Goal: Information Seeking & Learning: Learn about a topic

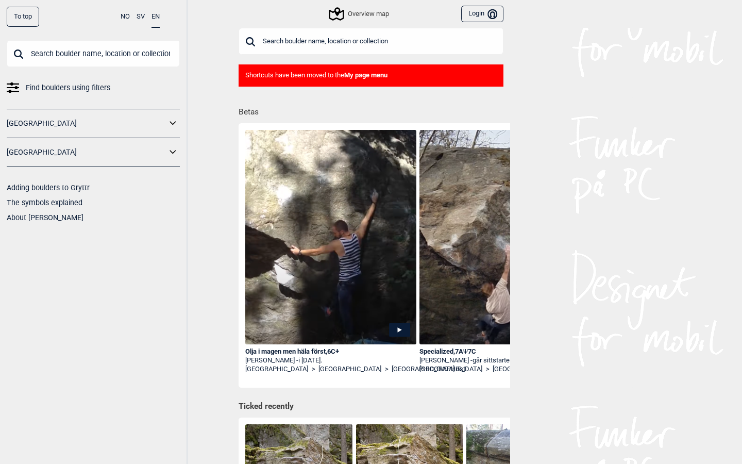
click at [373, 6] on div "Overview map Login Bruker" at bounding box center [371, 14] width 278 height 28
click at [370, 10] on div "Overview map" at bounding box center [359, 14] width 59 height 12
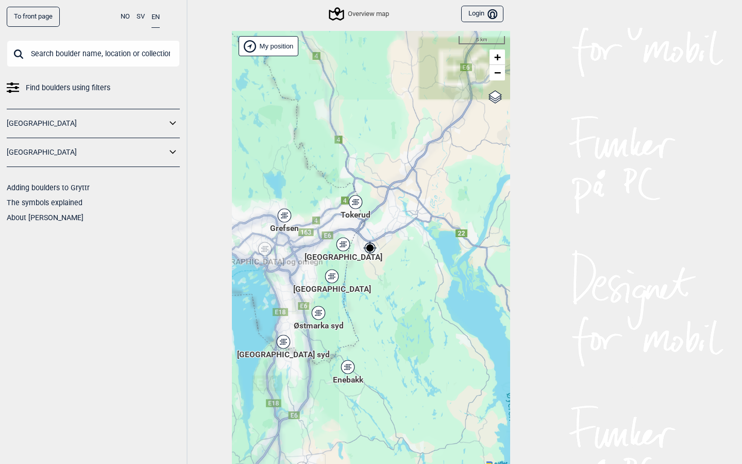
scroll to position [3, 0]
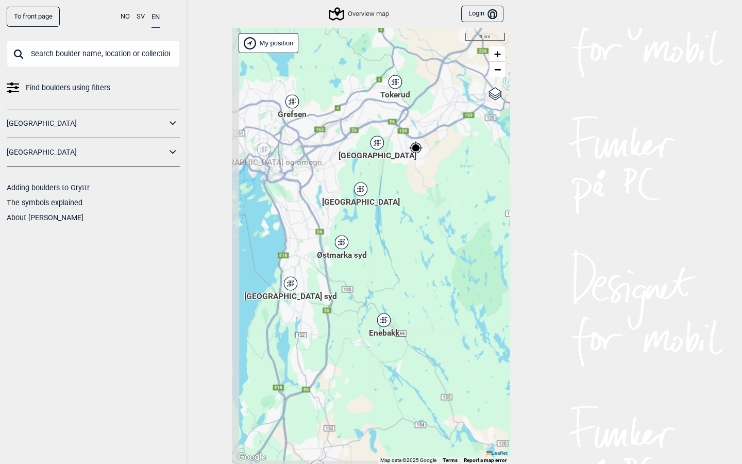
drag, startPoint x: 386, startPoint y: 321, endPoint x: 432, endPoint y: 224, distance: 107.0
click at [432, 224] on div "Hallingdal Stange [GEOGRAPHIC_DATA] syd [GEOGRAPHIC_DATA] og omegn [GEOGRAPHIC_…" at bounding box center [371, 246] width 278 height 436
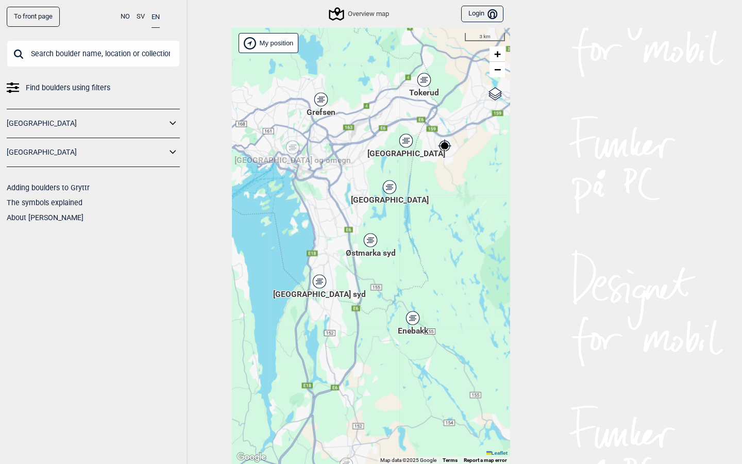
drag, startPoint x: 354, startPoint y: 363, endPoint x: 381, endPoint y: 361, distance: 27.4
click at [381, 361] on div "Hallingdal Stange [GEOGRAPHIC_DATA] syd [GEOGRAPHIC_DATA] og omegn [GEOGRAPHIC_…" at bounding box center [371, 246] width 278 height 436
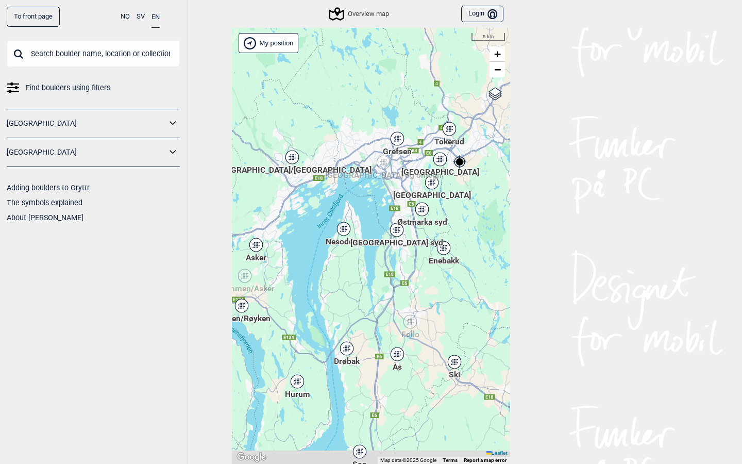
drag, startPoint x: 402, startPoint y: 363, endPoint x: 434, endPoint y: 324, distance: 49.8
click at [434, 324] on div "Hallingdal Stange [GEOGRAPHIC_DATA] syd [GEOGRAPHIC_DATA] og omegn [GEOGRAPHIC_…" at bounding box center [371, 246] width 278 height 436
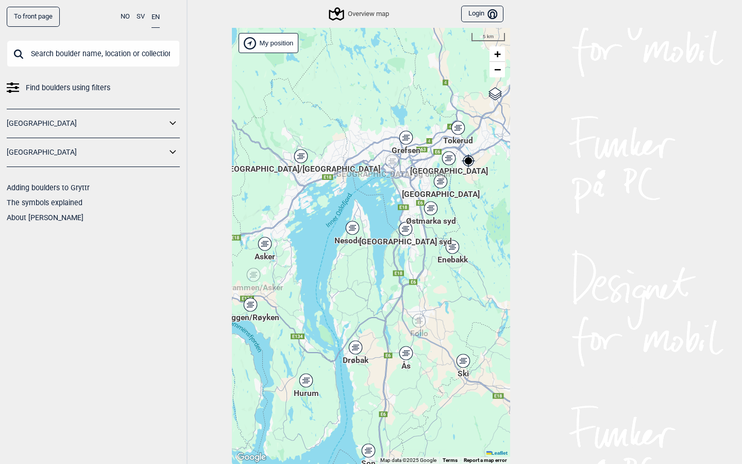
click at [301, 159] on icon at bounding box center [300, 155] width 13 height 13
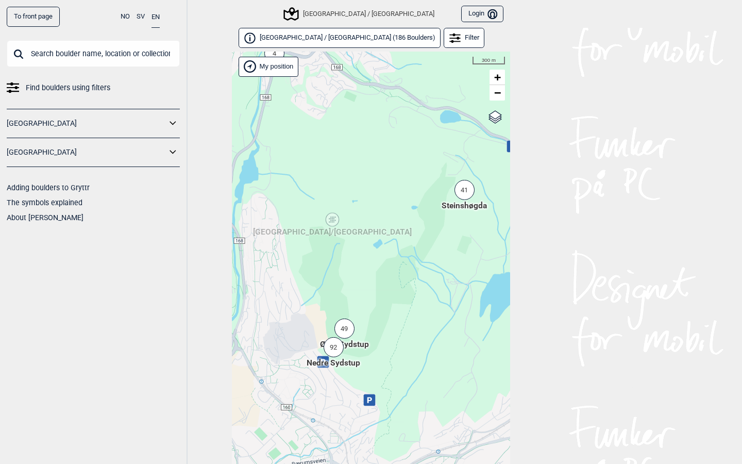
drag, startPoint x: 316, startPoint y: 227, endPoint x: 312, endPoint y: 159, distance: 68.2
click at [312, 158] on div "Hallingdal Stange [GEOGRAPHIC_DATA] syd [GEOGRAPHIC_DATA] og omegn [GEOGRAPHIC_…" at bounding box center [371, 270] width 278 height 436
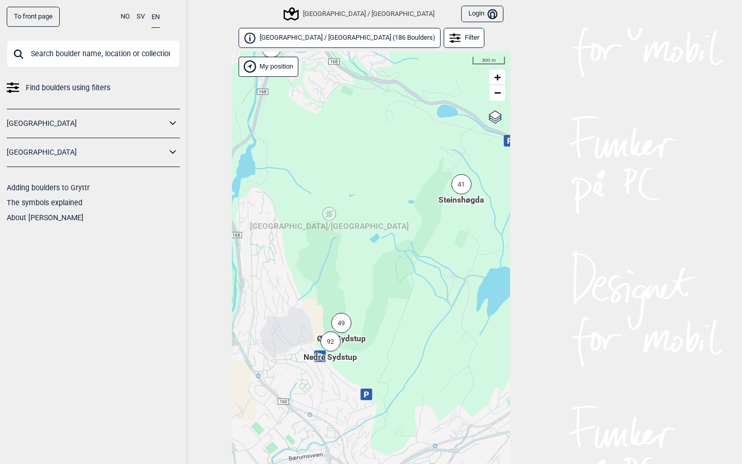
click at [329, 340] on div "92" at bounding box center [331, 341] width 20 height 20
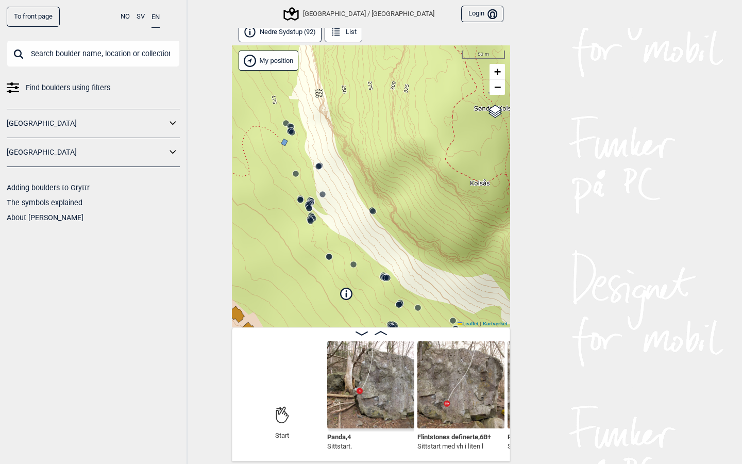
scroll to position [6, 0]
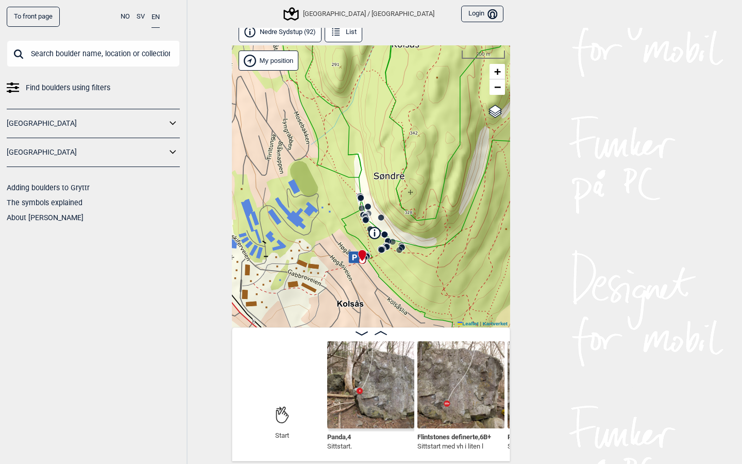
click at [352, 256] on icon at bounding box center [354, 257] width 12 height 12
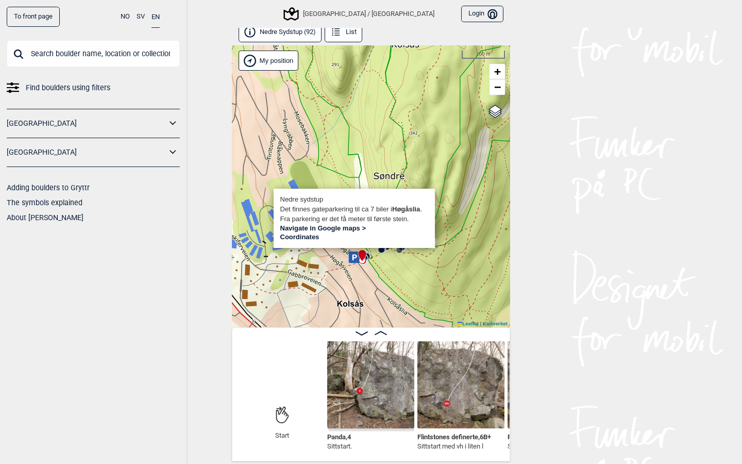
click at [313, 228] on link "Navigate in Google maps >" at bounding box center [323, 228] width 86 height 8
click at [383, 329] on span at bounding box center [381, 333] width 12 height 9
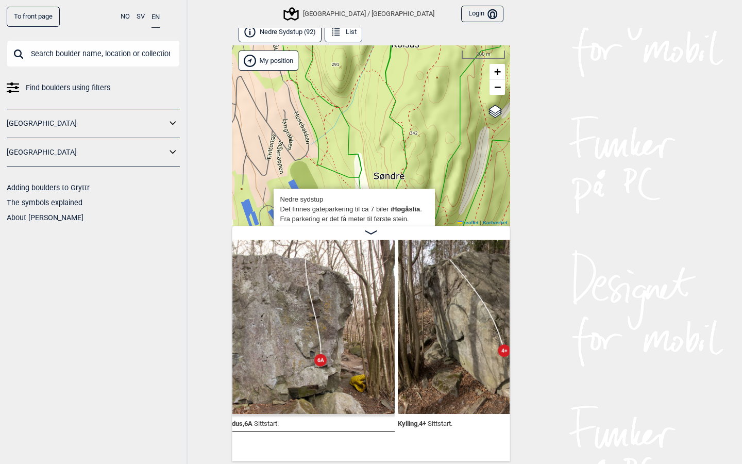
scroll to position [0, 605]
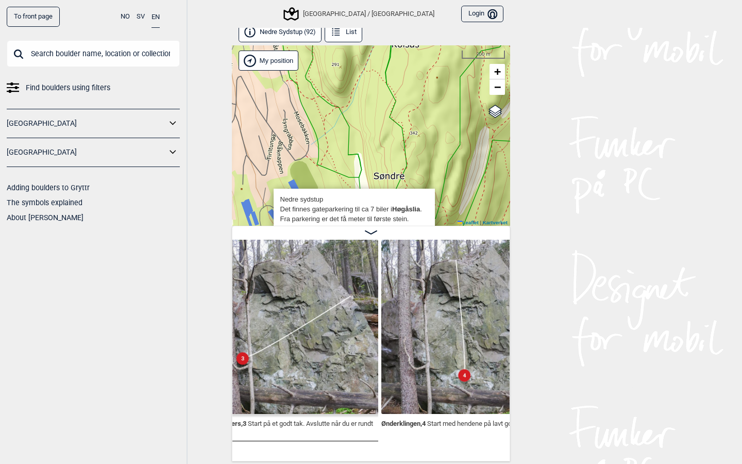
scroll to position [0, 1247]
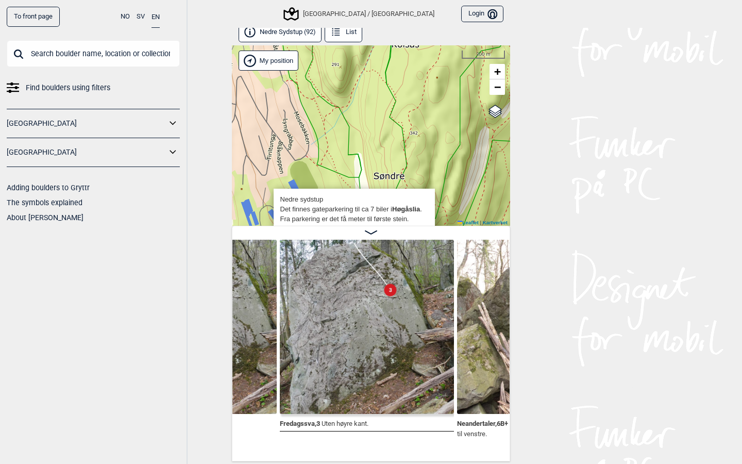
scroll to position [6, 0]
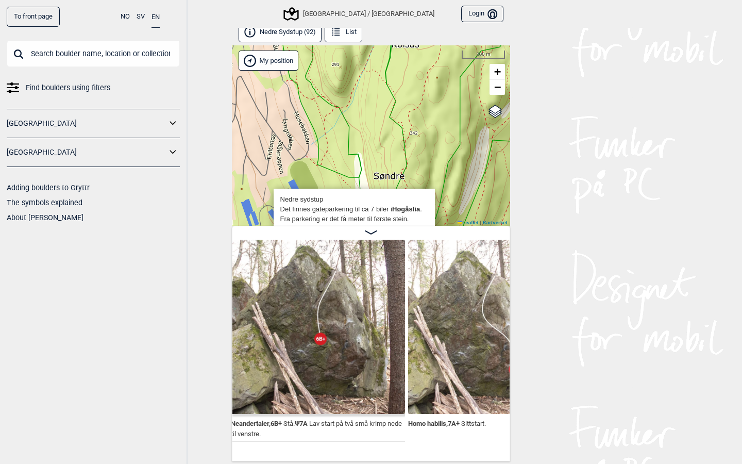
scroll to position [0, 2127]
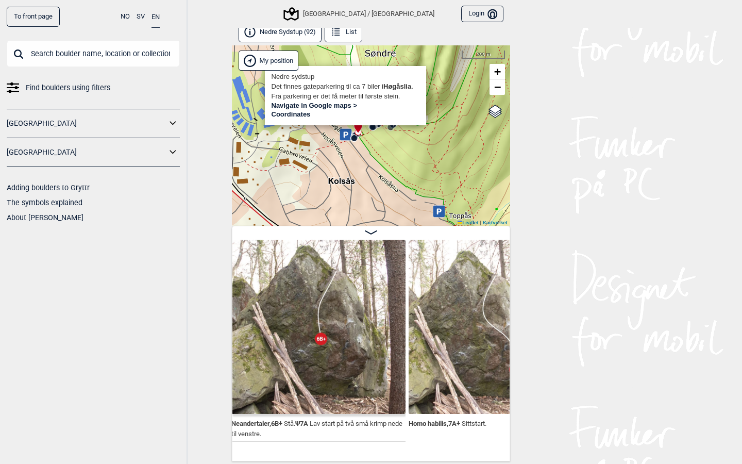
click at [430, 138] on div "[GEOGRAPHIC_DATA]/[GEOGRAPHIC_DATA]" at bounding box center [371, 135] width 278 height 180
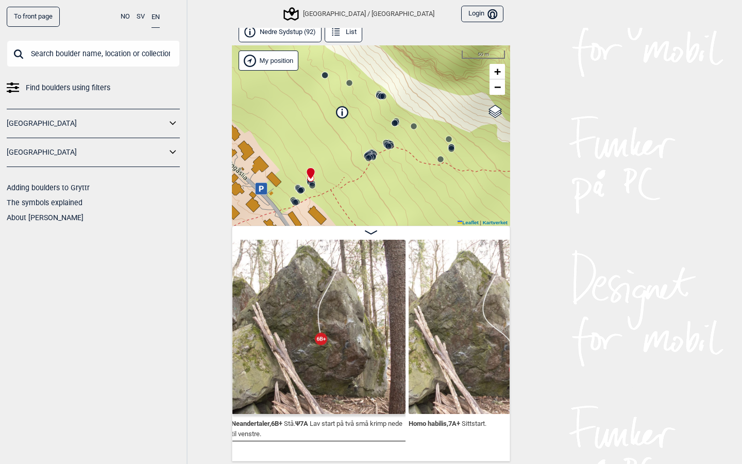
drag, startPoint x: 394, startPoint y: 142, endPoint x: 394, endPoint y: 85, distance: 56.7
click at [394, 85] on div "[GEOGRAPHIC_DATA]/[GEOGRAPHIC_DATA]" at bounding box center [371, 135] width 278 height 180
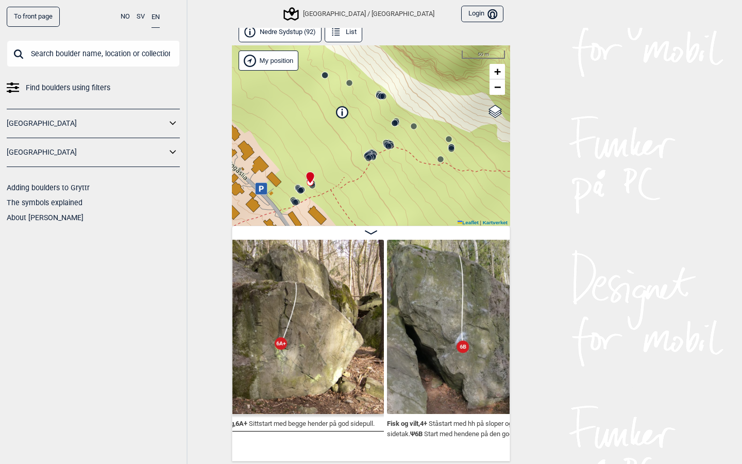
scroll to position [0, 2849]
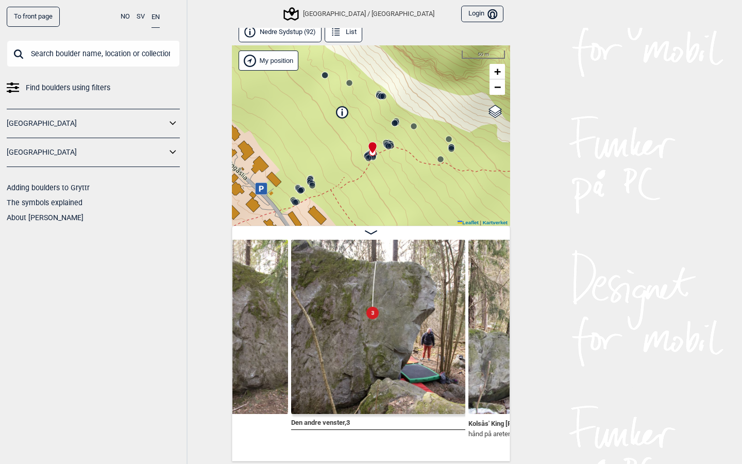
scroll to position [0, 3843]
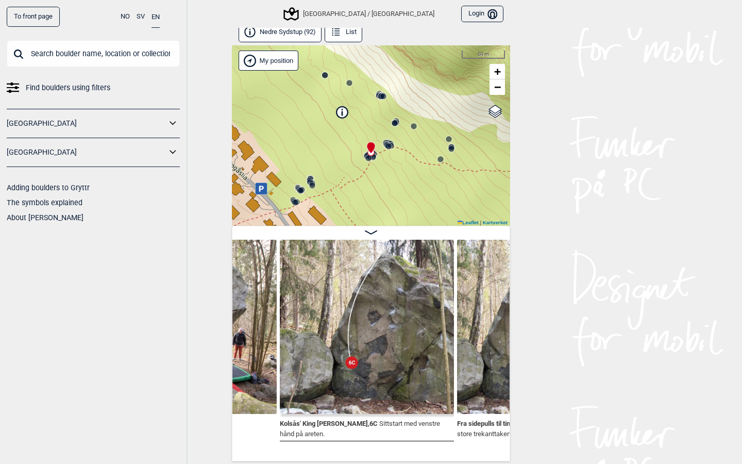
scroll to position [0, 4029]
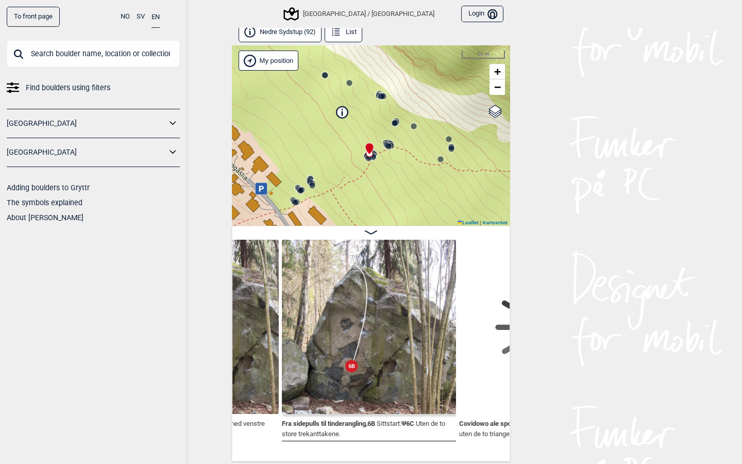
scroll to position [0, 4251]
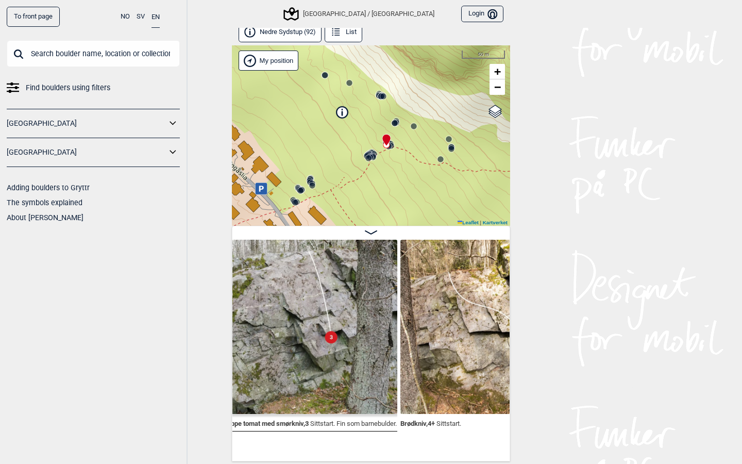
scroll to position [0, 5521]
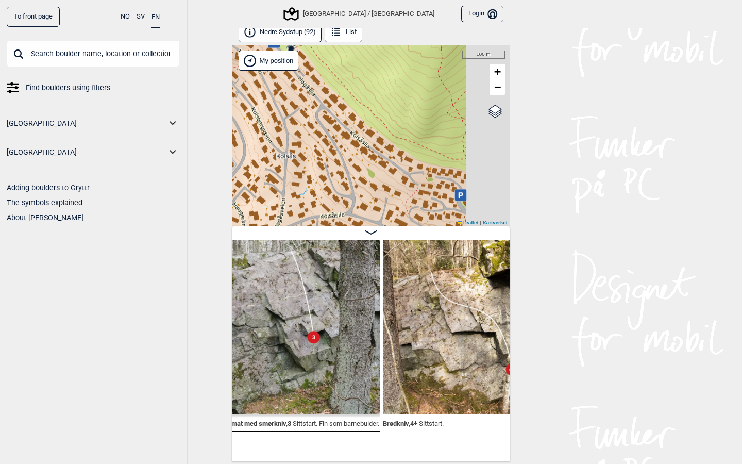
drag, startPoint x: 372, startPoint y: 169, endPoint x: 313, endPoint y: 31, distance: 149.1
click at [313, 31] on div "Nedre Sydstup (92) List [GEOGRAPHIC_DATA]/[GEOGRAPHIC_DATA] Brukerens posisjon" at bounding box center [371, 241] width 278 height 439
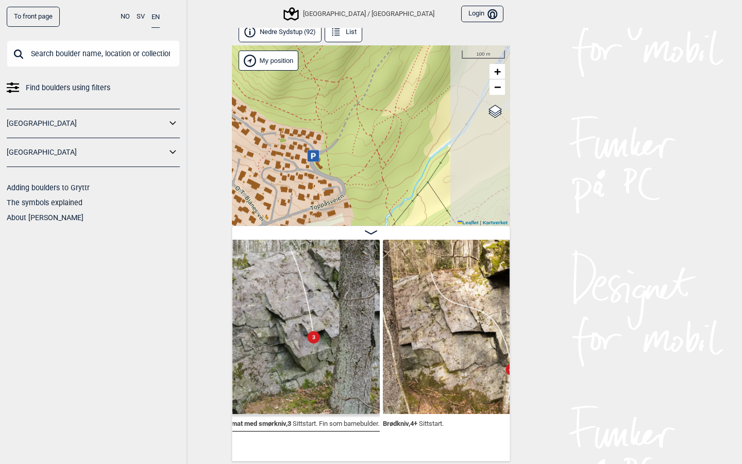
drag, startPoint x: 425, startPoint y: 158, endPoint x: 279, endPoint y: 117, distance: 151.4
click at [279, 118] on div "[GEOGRAPHIC_DATA]/[GEOGRAPHIC_DATA] Brukerens posisjon" at bounding box center [371, 135] width 278 height 180
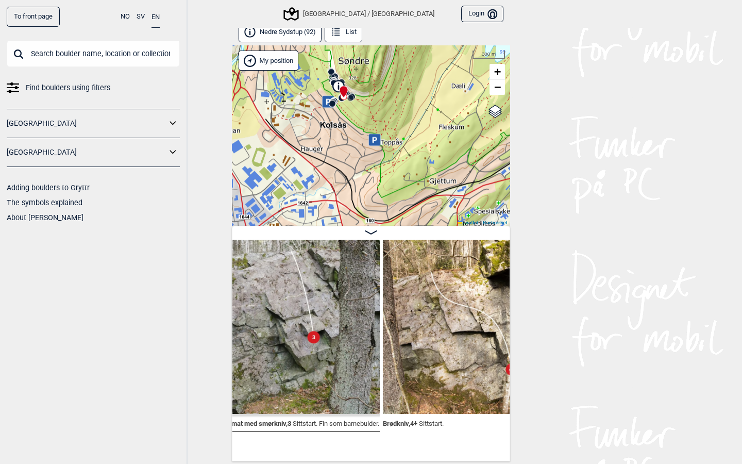
click at [374, 142] on icon at bounding box center [375, 140] width 5 height 6
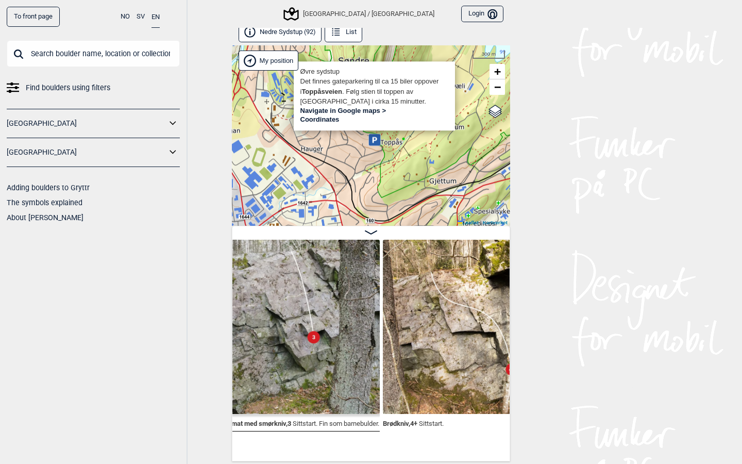
click at [357, 156] on div "[GEOGRAPHIC_DATA]/[GEOGRAPHIC_DATA] Brukerens posisjon" at bounding box center [371, 135] width 278 height 180
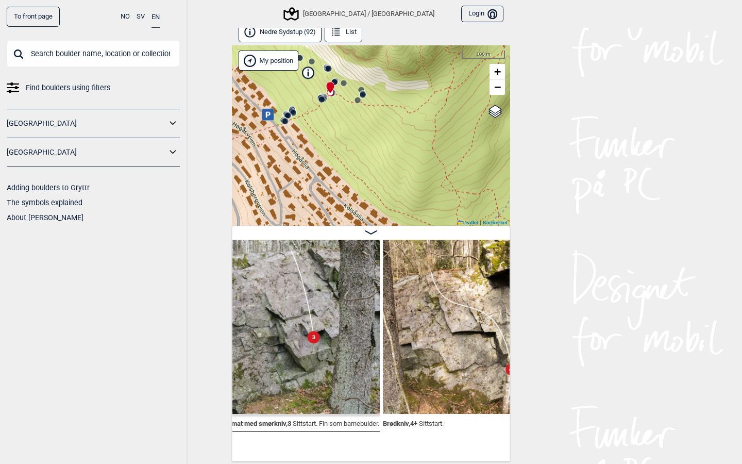
click at [268, 114] on icon at bounding box center [268, 115] width 12 height 12
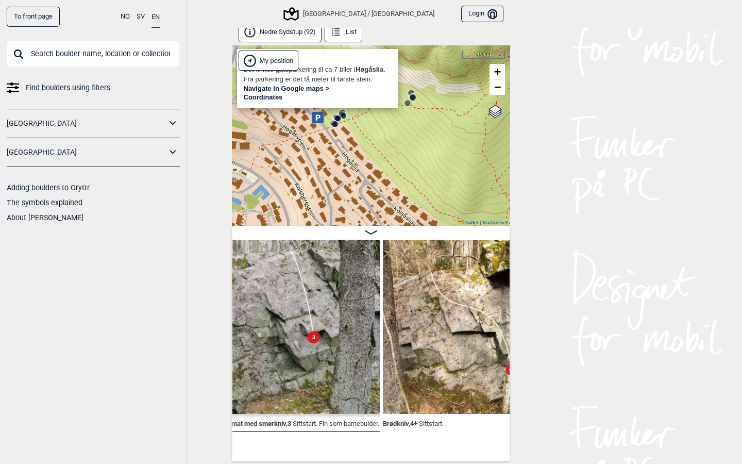
click at [292, 89] on link "Navigate in Google maps >" at bounding box center [287, 89] width 86 height 8
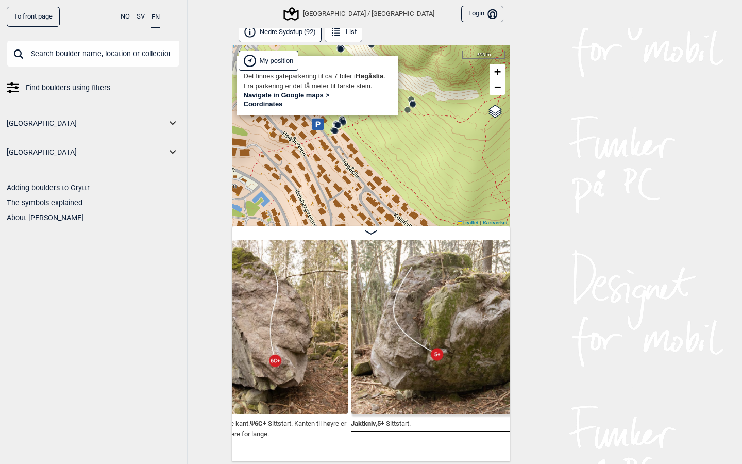
scroll to position [0, 6080]
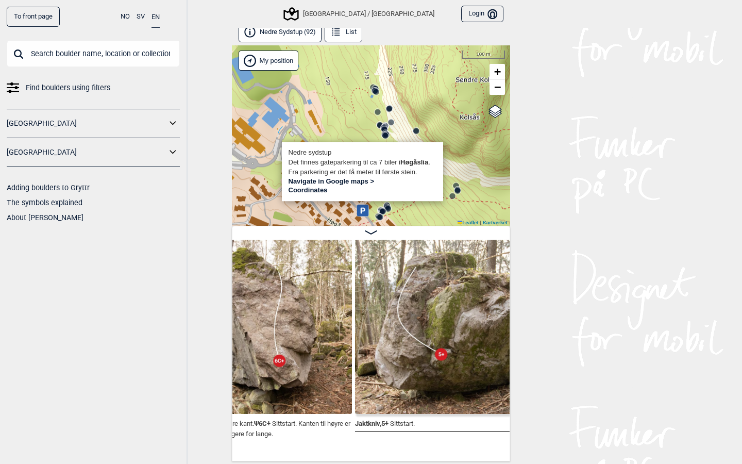
drag, startPoint x: 395, startPoint y: 121, endPoint x: 441, endPoint y: 206, distance: 96.8
click at [441, 206] on div "[GEOGRAPHIC_DATA]/[GEOGRAPHIC_DATA] Brukerens posisjon" at bounding box center [371, 135] width 278 height 180
click at [332, 134] on div "[GEOGRAPHIC_DATA]/[GEOGRAPHIC_DATA] Brukerens posisjon" at bounding box center [371, 135] width 278 height 180
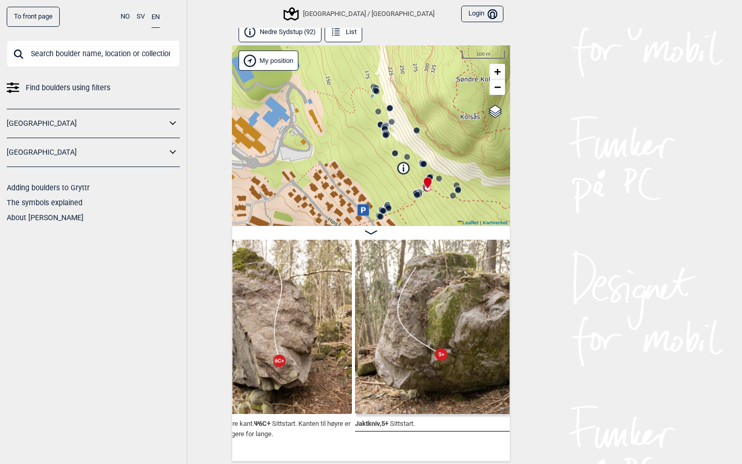
click at [384, 139] on div at bounding box center [386, 135] width 8 height 8
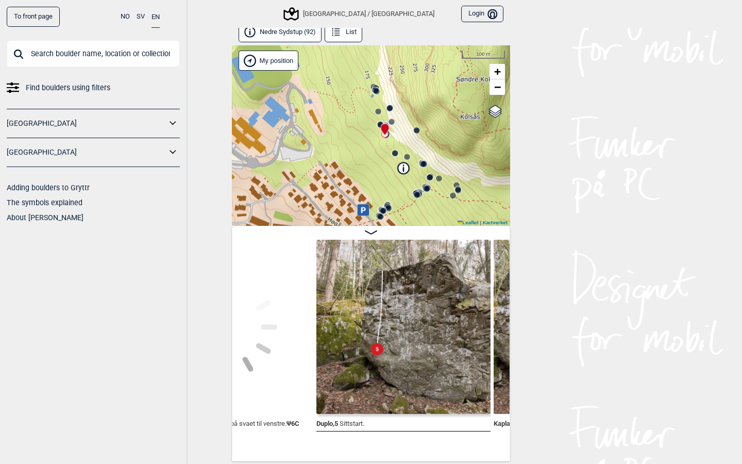
scroll to position [0, 8471]
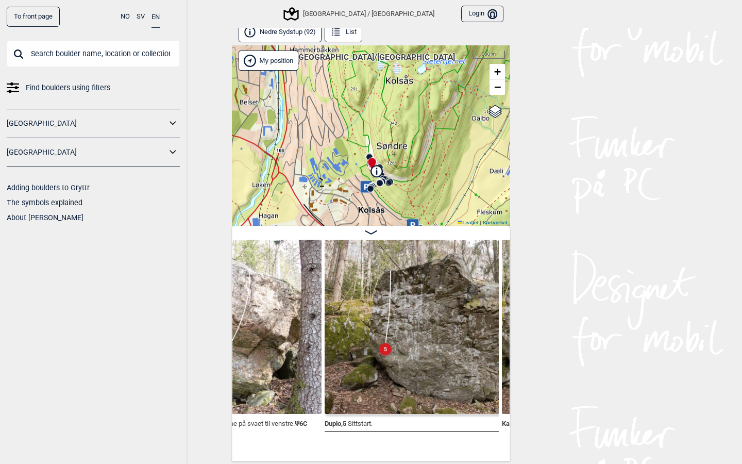
click at [347, 15] on div "[GEOGRAPHIC_DATA] / [GEOGRAPHIC_DATA]" at bounding box center [359, 14] width 149 height 12
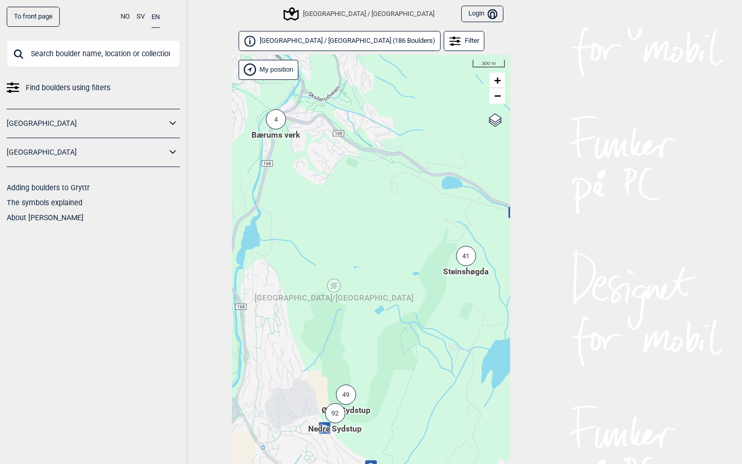
scroll to position [26, 0]
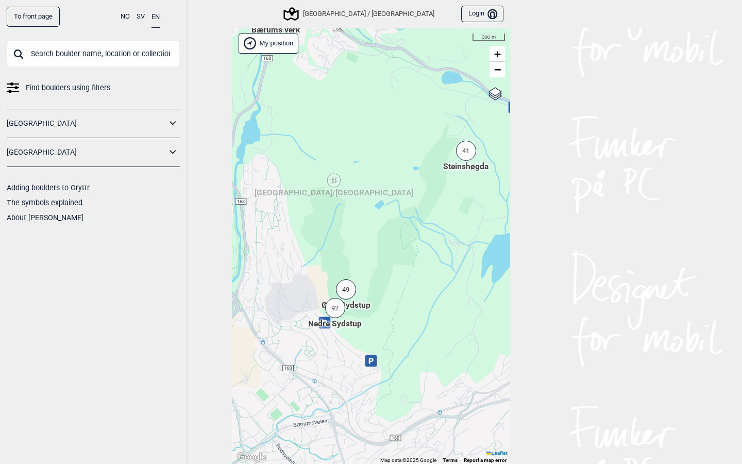
drag, startPoint x: 380, startPoint y: 354, endPoint x: 380, endPoint y: 233, distance: 121.1
click at [380, 233] on div "Hallingdal Stange [GEOGRAPHIC_DATA] syd [GEOGRAPHIC_DATA] og omegn [GEOGRAPHIC_…" at bounding box center [371, 246] width 278 height 436
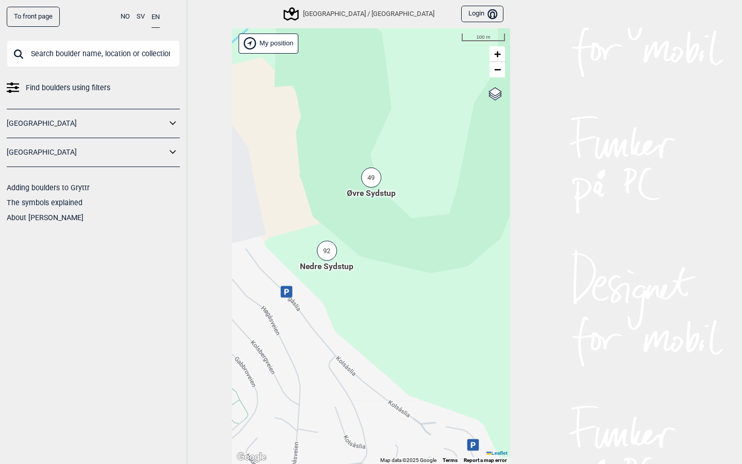
click at [372, 179] on div "49" at bounding box center [371, 177] width 20 height 20
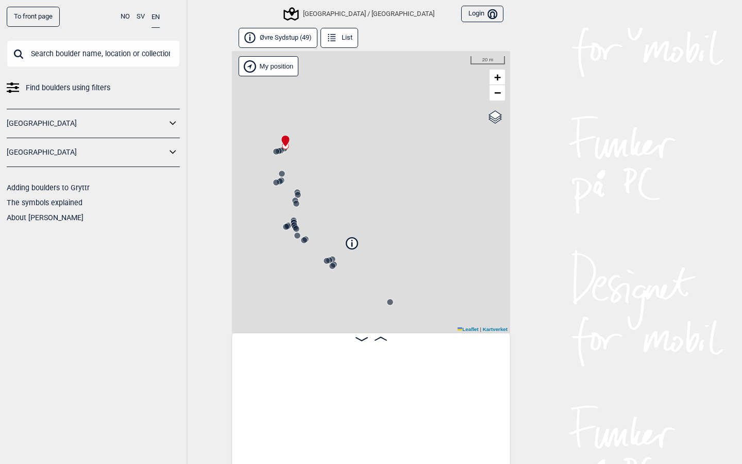
scroll to position [0, 81]
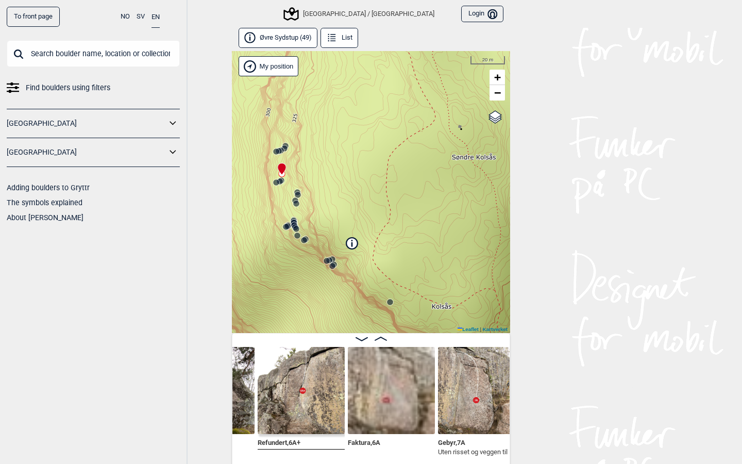
scroll to position [0, 604]
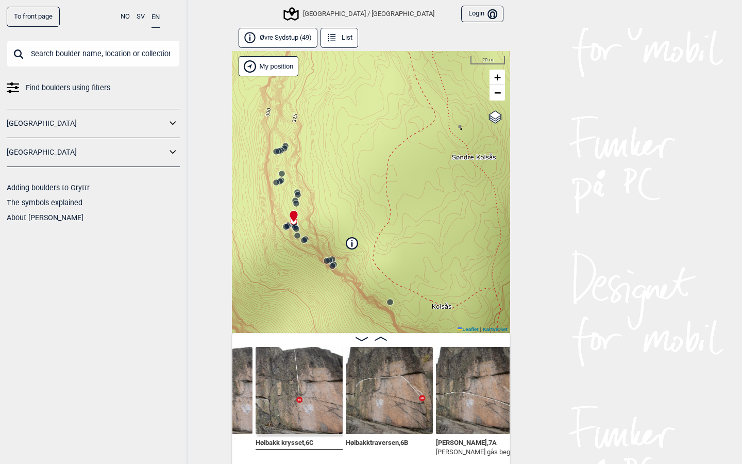
scroll to position [0, 1777]
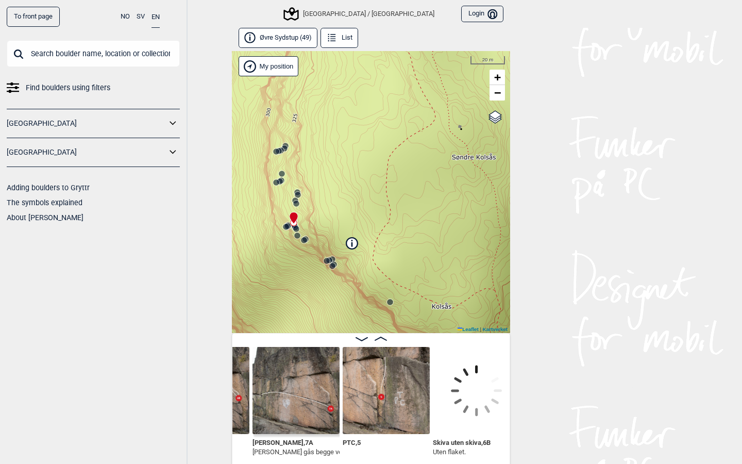
scroll to position [0, 2105]
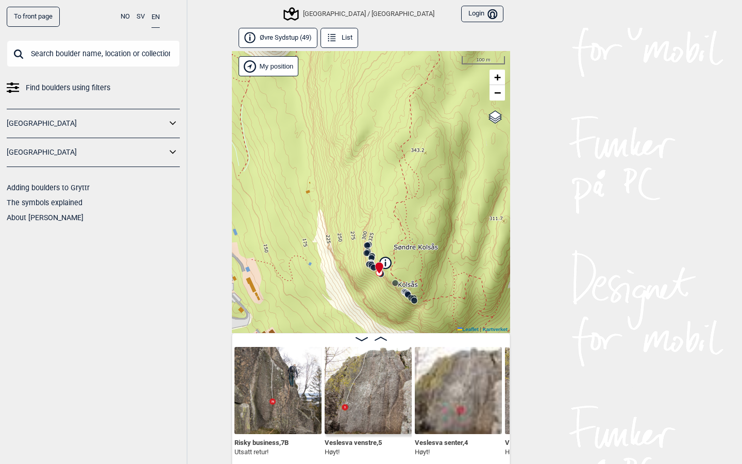
scroll to position [0, 2517]
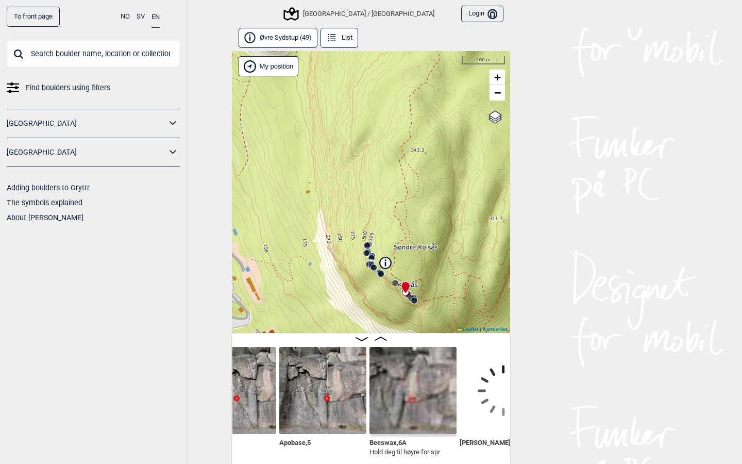
scroll to position [0, 3342]
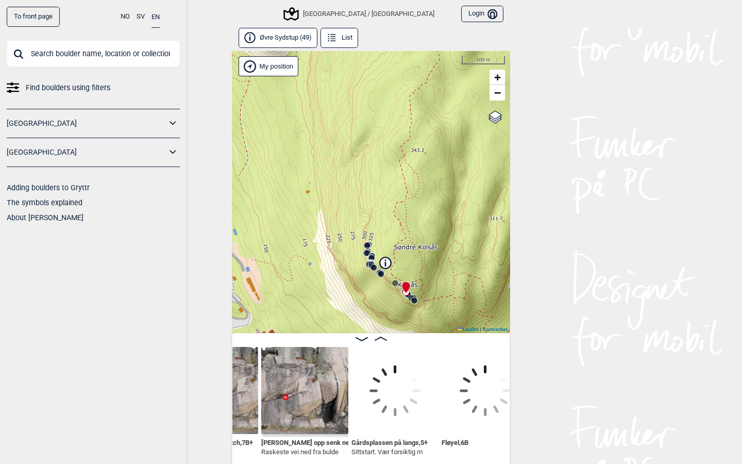
scroll to position [0, 3643]
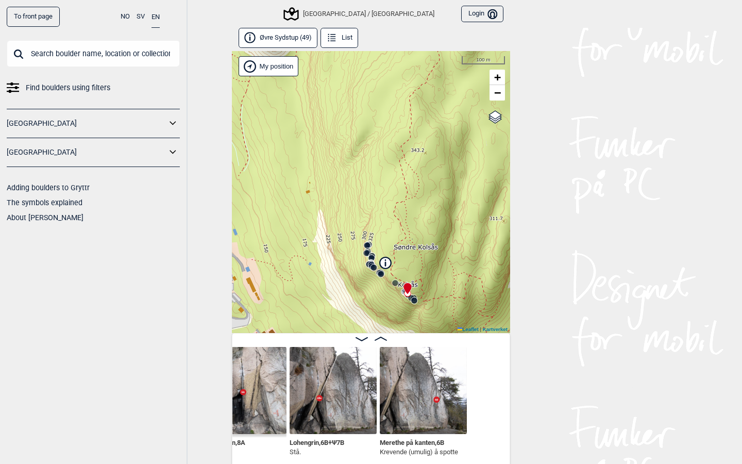
scroll to position [0, 3699]
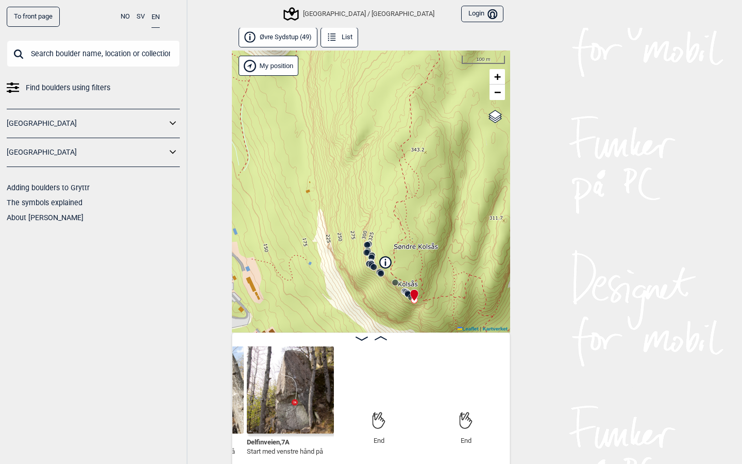
scroll to position [1, 0]
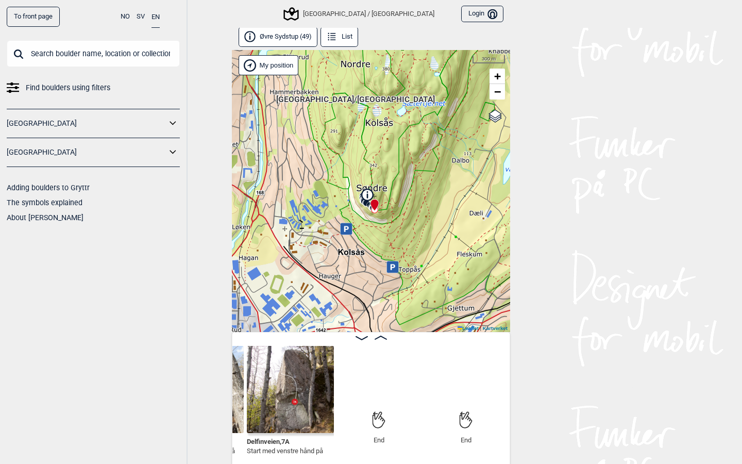
drag, startPoint x: 413, startPoint y: 277, endPoint x: 392, endPoint y: 224, distance: 56.6
click at [392, 224] on div "Bærum/Kolsås Brukerens posisjon My position 300 m + − Kartverket OpenStreetMap …" at bounding box center [371, 191] width 278 height 282
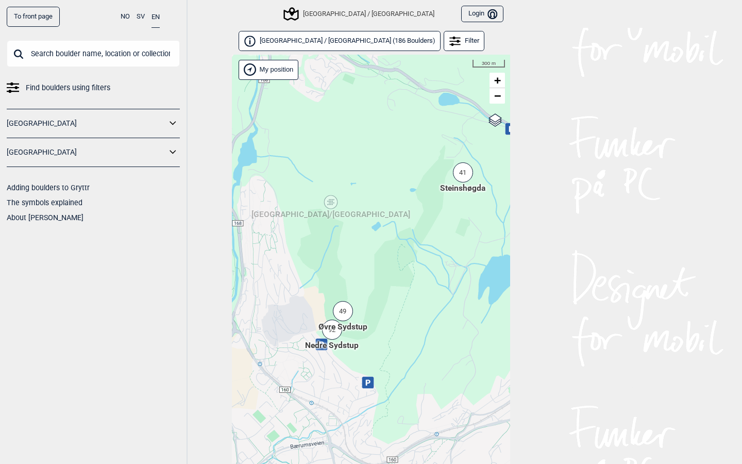
click at [329, 329] on span "Øvre Sydstup" at bounding box center [342, 327] width 49 height 12
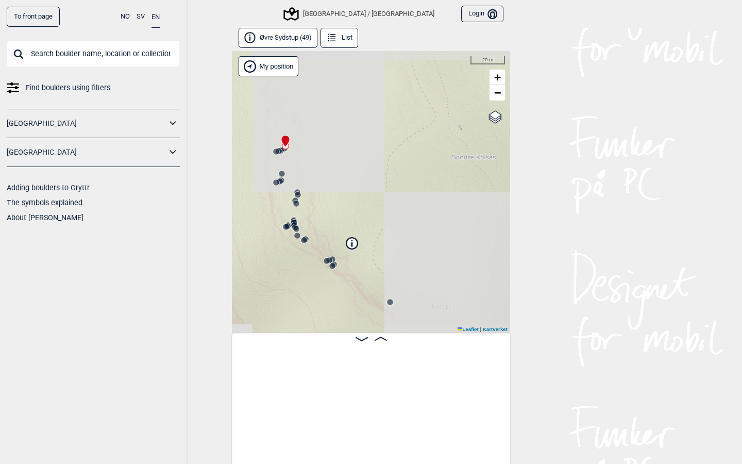
scroll to position [0, 81]
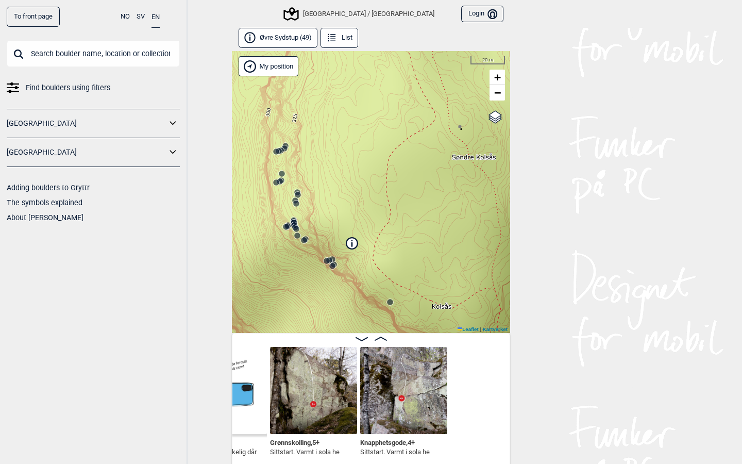
scroll to position [0, 4249]
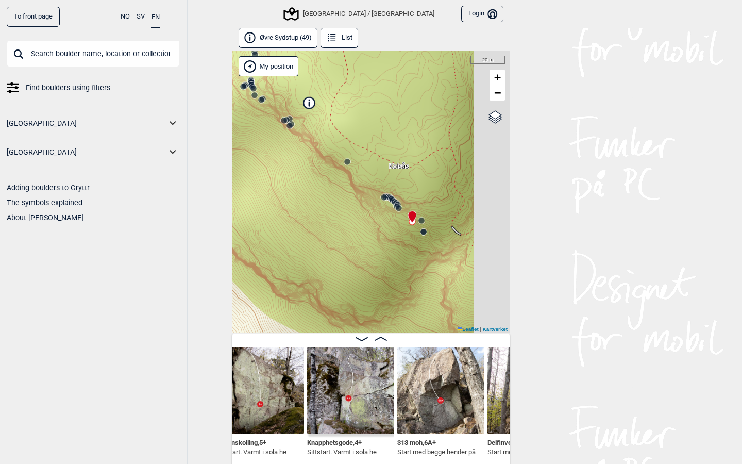
drag, startPoint x: 398, startPoint y: 218, endPoint x: 354, endPoint y: 78, distance: 147.3
click at [355, 78] on div "[GEOGRAPHIC_DATA]/[GEOGRAPHIC_DATA] Brukerens posisjon My position 20 m + − Kar…" at bounding box center [371, 192] width 278 height 282
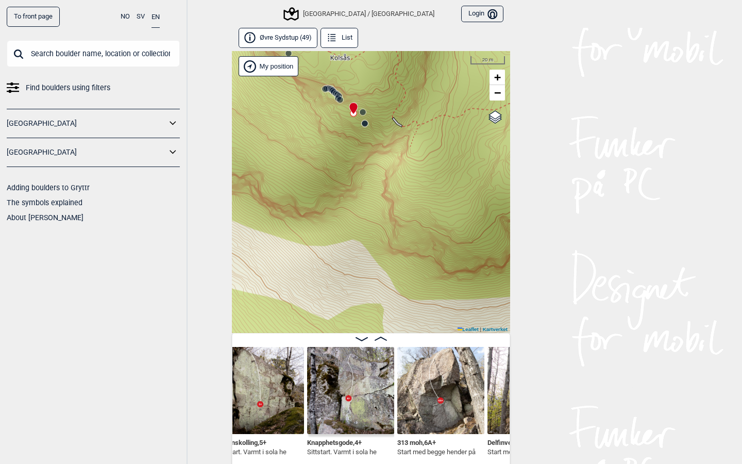
drag, startPoint x: 380, startPoint y: 178, endPoint x: 322, endPoint y: 58, distance: 133.4
click at [321, 58] on div "[GEOGRAPHIC_DATA]/[GEOGRAPHIC_DATA] Brukerens posisjon My position 20 m + − Kar…" at bounding box center [371, 192] width 278 height 282
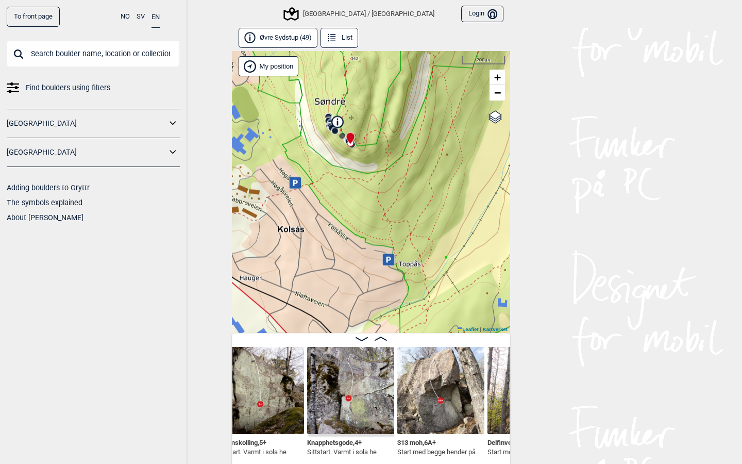
click at [351, 14] on div "[GEOGRAPHIC_DATA] / [GEOGRAPHIC_DATA]" at bounding box center [359, 14] width 149 height 12
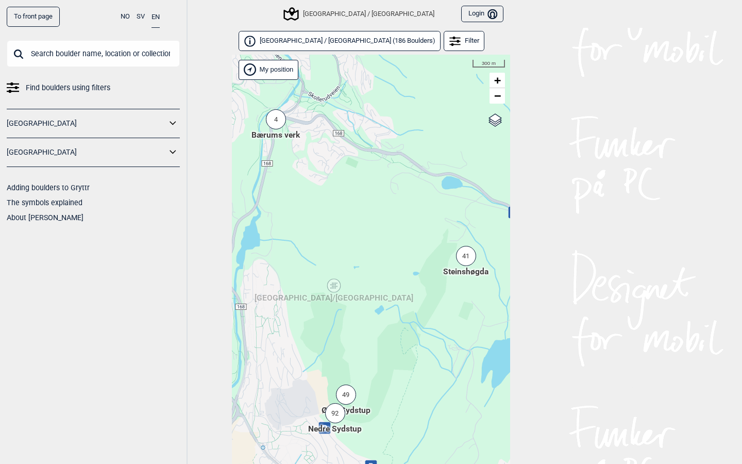
click at [334, 424] on span "Nedre Sydstup" at bounding box center [335, 429] width 54 height 12
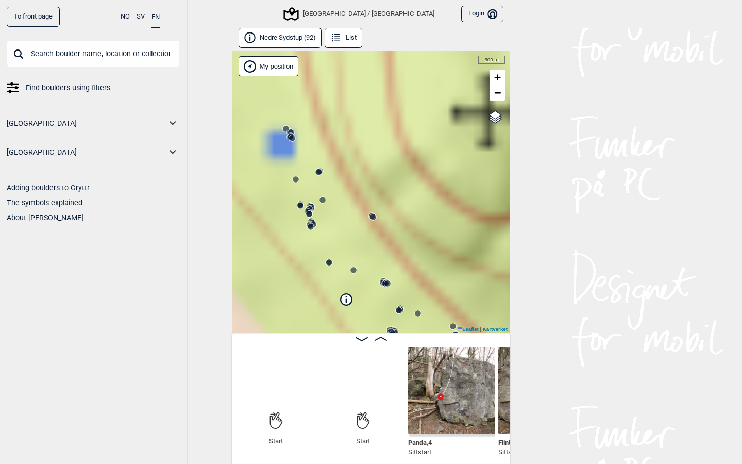
scroll to position [0, 81]
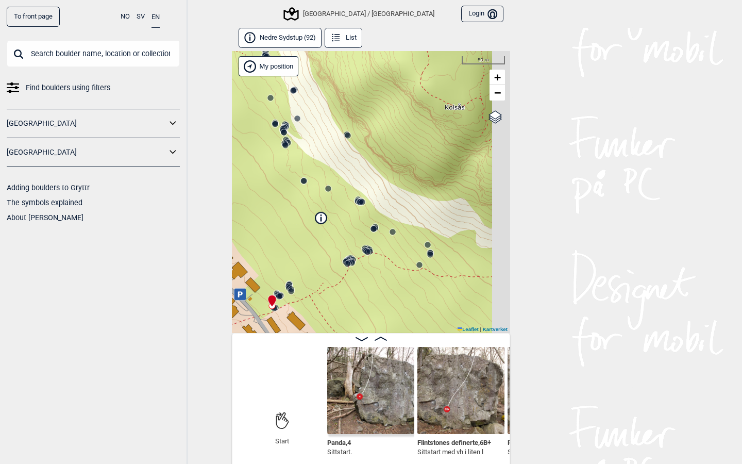
drag, startPoint x: 380, startPoint y: 265, endPoint x: 335, endPoint y: 126, distance: 146.2
click at [335, 126] on div "[GEOGRAPHIC_DATA]/[GEOGRAPHIC_DATA]" at bounding box center [371, 192] width 278 height 282
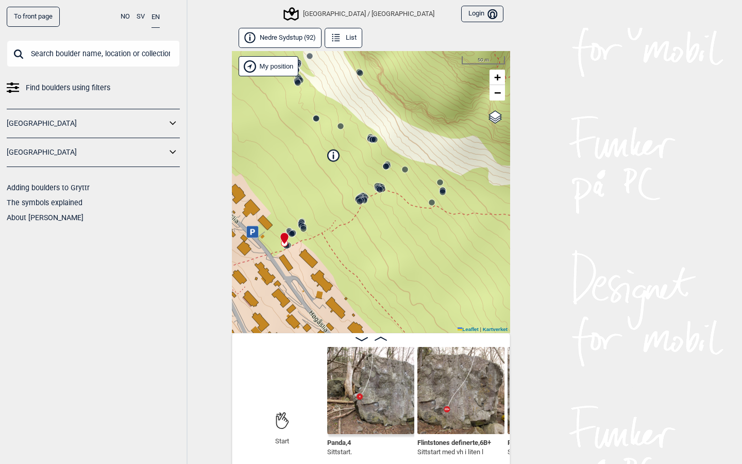
drag, startPoint x: 324, startPoint y: 264, endPoint x: 395, endPoint y: 244, distance: 73.8
click at [395, 244] on div "[GEOGRAPHIC_DATA]/[GEOGRAPHIC_DATA]" at bounding box center [371, 192] width 278 height 282
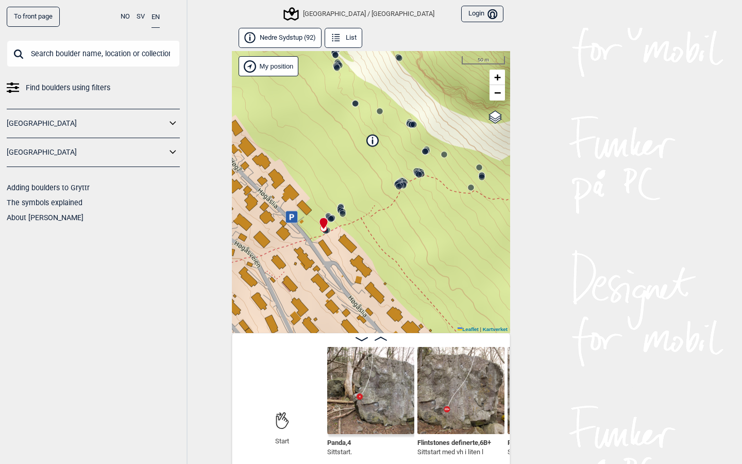
click at [383, 337] on icon at bounding box center [381, 339] width 12 height 4
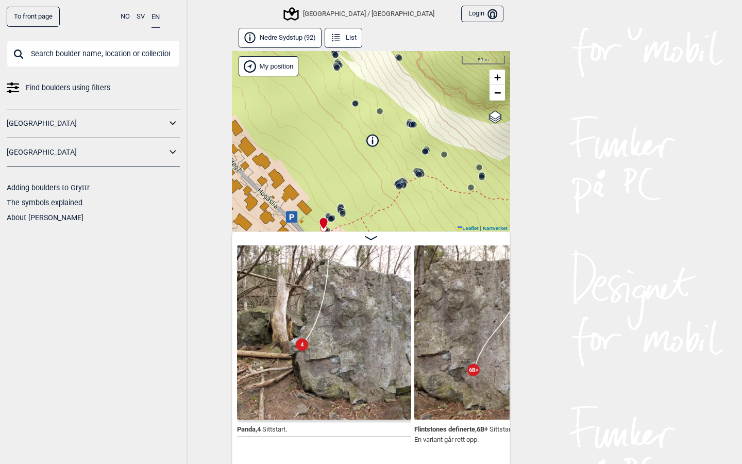
scroll to position [0, 168]
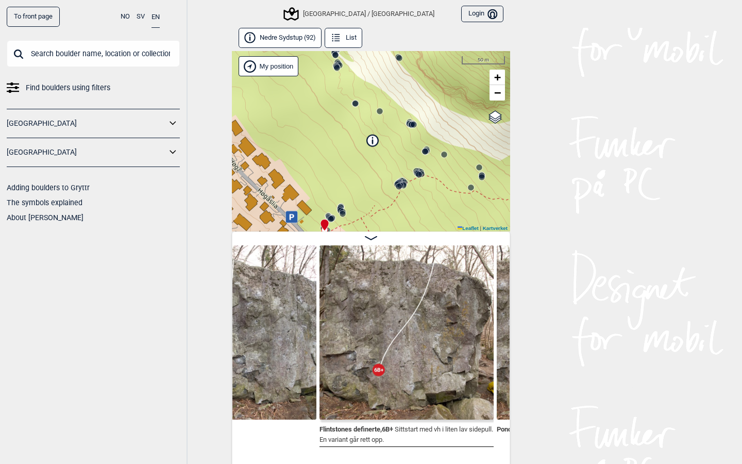
scroll to position [0, 266]
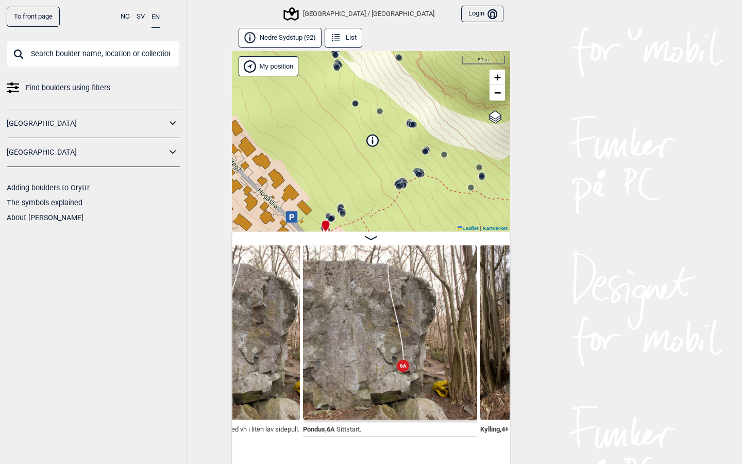
scroll to position [0, 458]
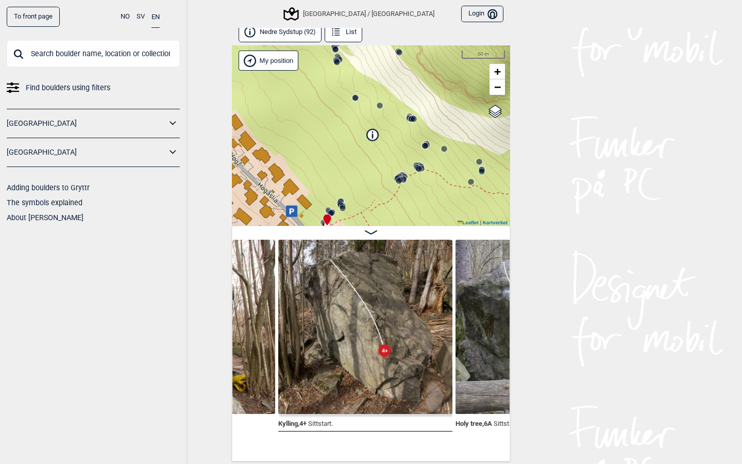
scroll to position [6, 0]
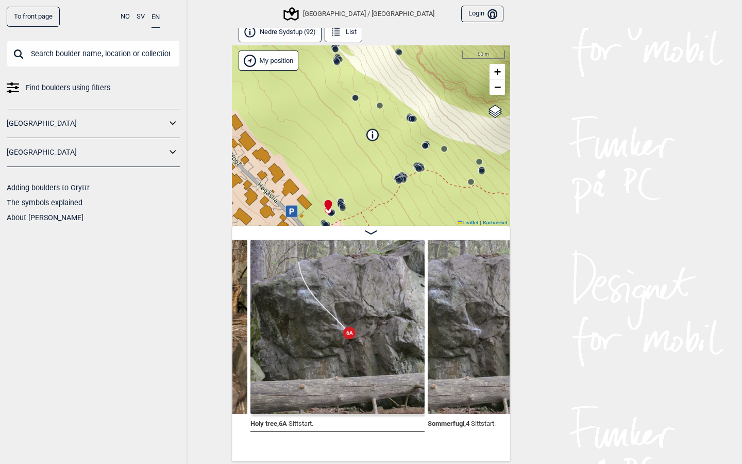
scroll to position [0, 866]
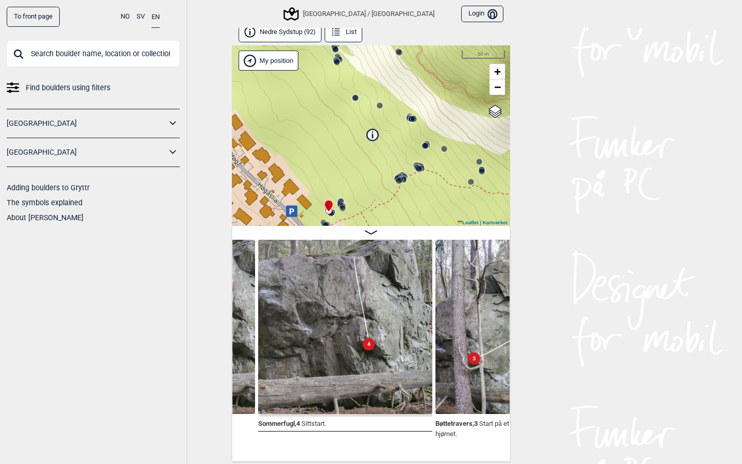
scroll to position [0, 1034]
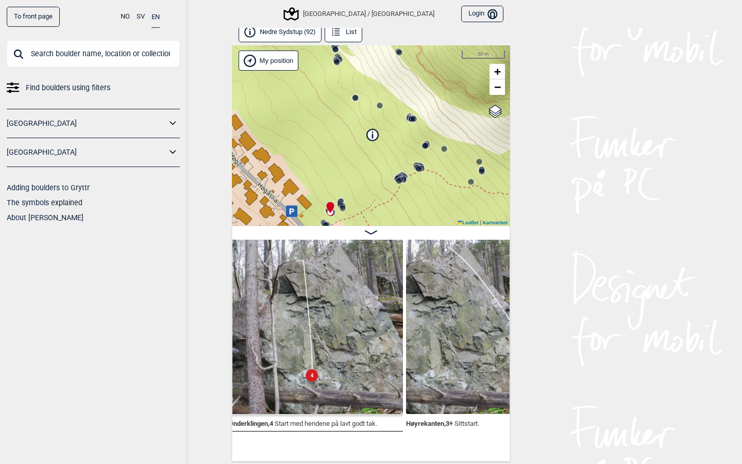
scroll to position [0, 1411]
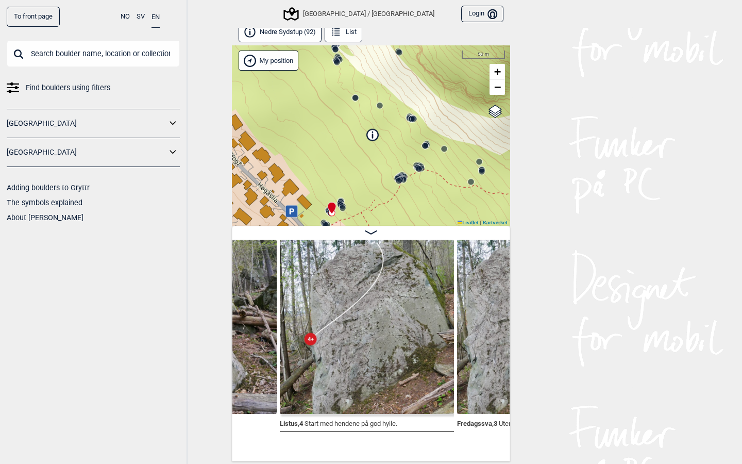
scroll to position [0, 1726]
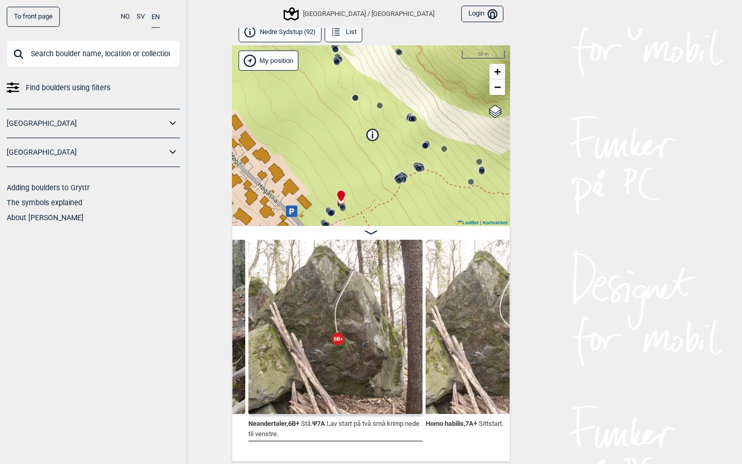
scroll to position [0, 2109]
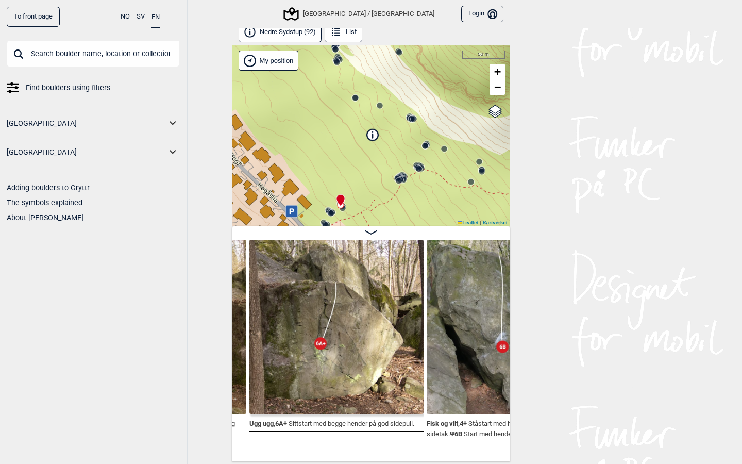
scroll to position [0, 2815]
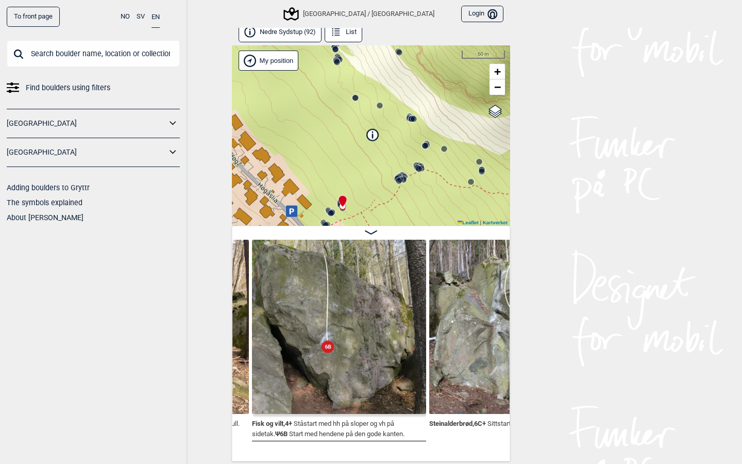
scroll to position [0, 2990]
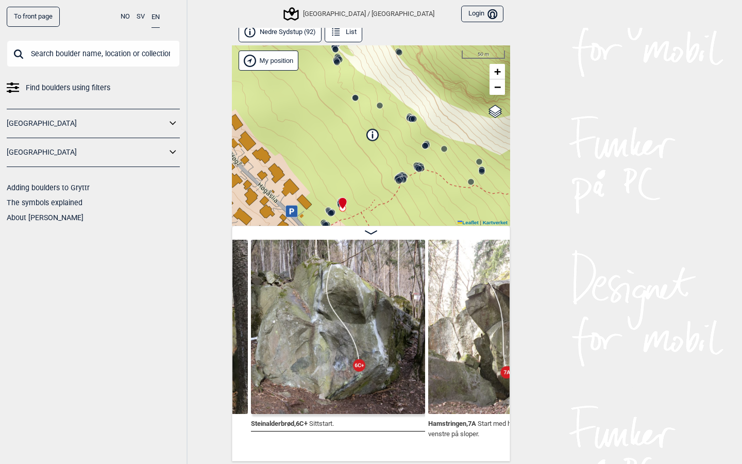
scroll to position [0, 3163]
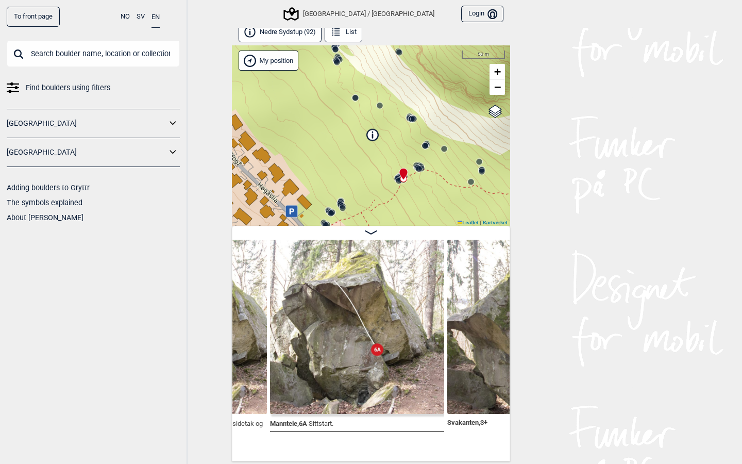
scroll to position [0, 3513]
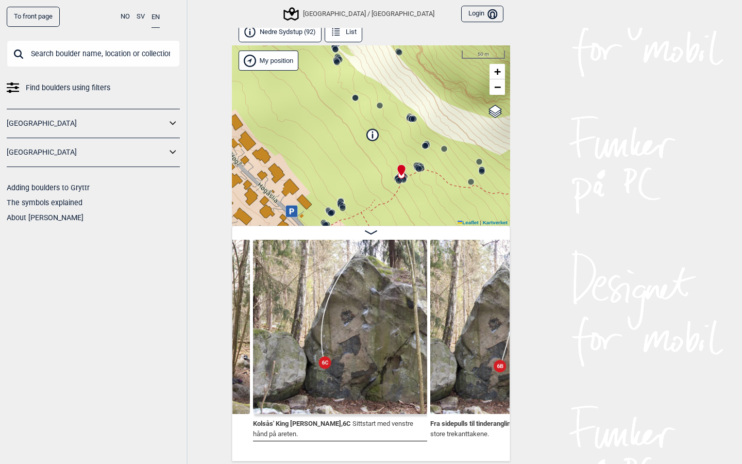
scroll to position [0, 4056]
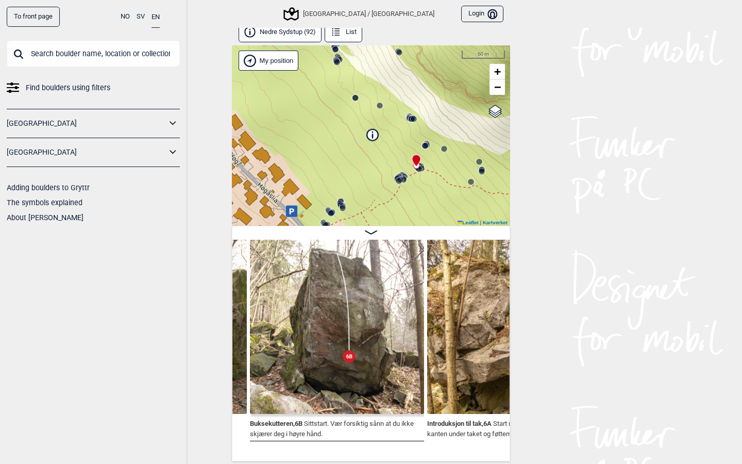
scroll to position [0, 6539]
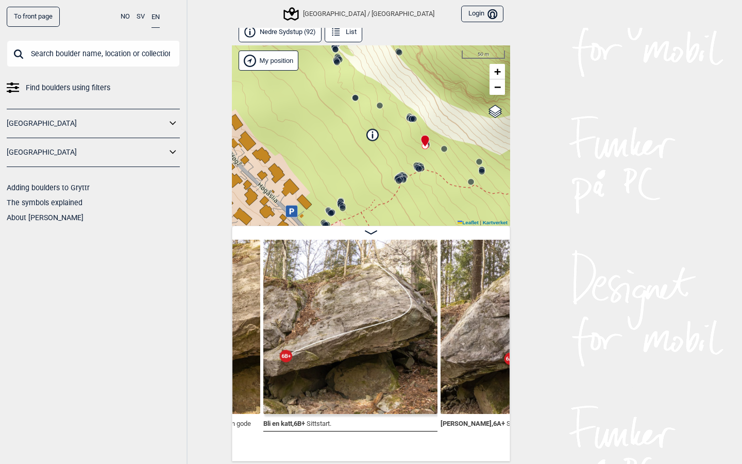
scroll to position [0, 6882]
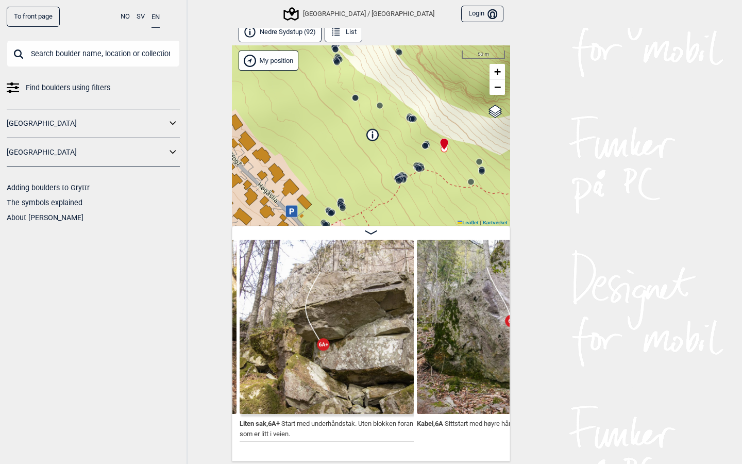
scroll to position [0, 7437]
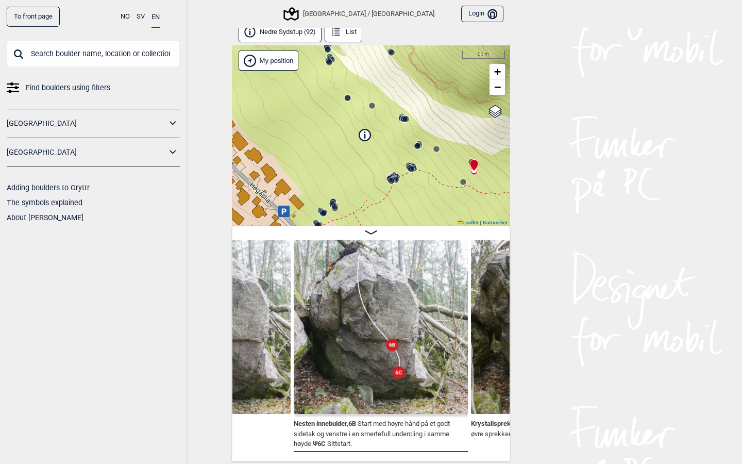
scroll to position [0, 7918]
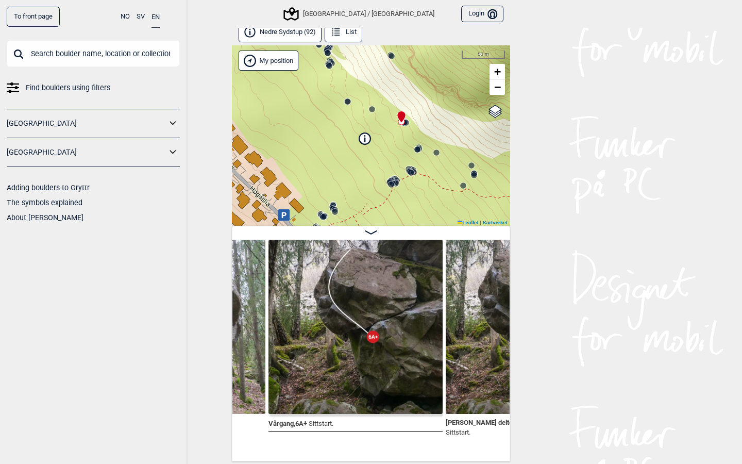
scroll to position [0, 8651]
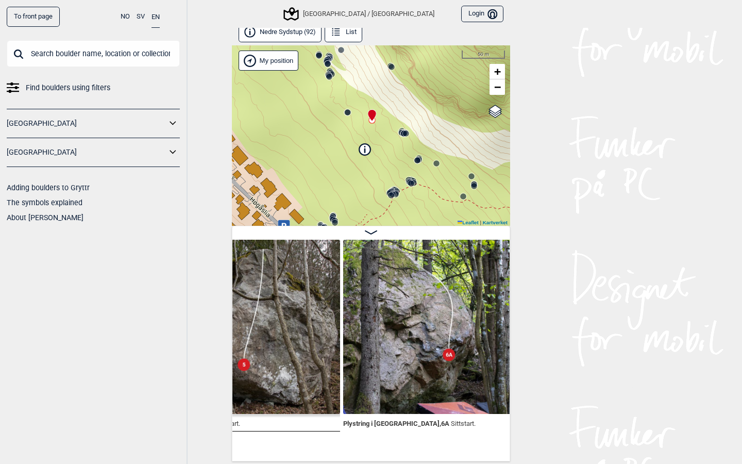
scroll to position [0, 10230]
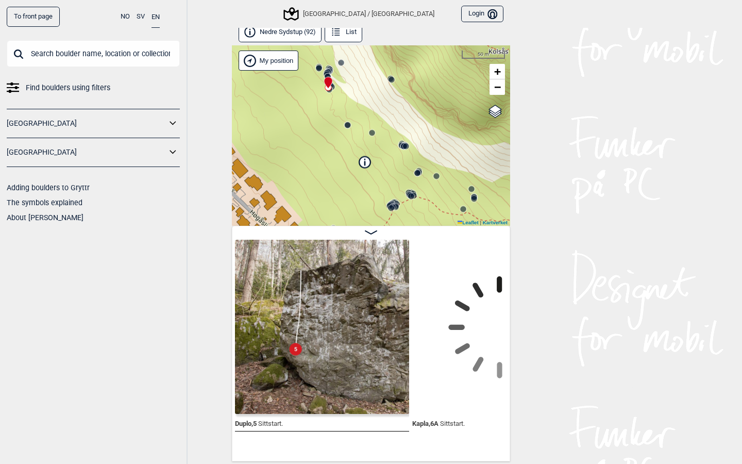
scroll to position [0, 10471]
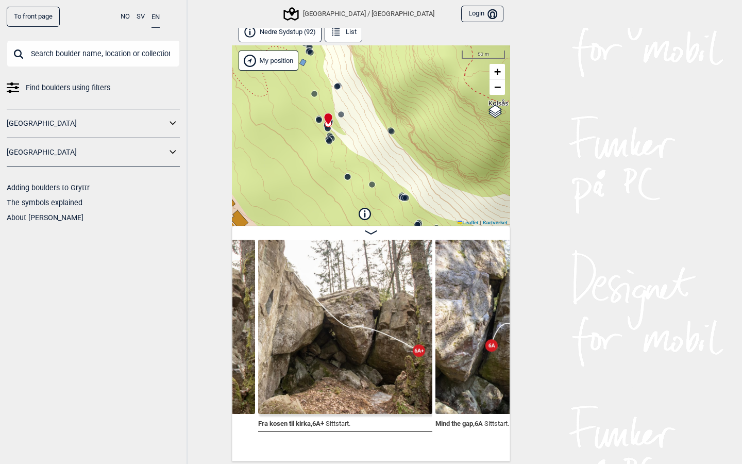
scroll to position [0, 12383]
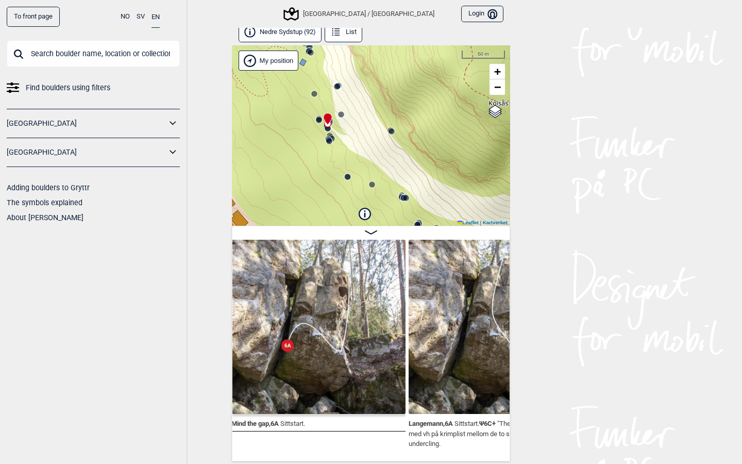
scroll to position [0, 12587]
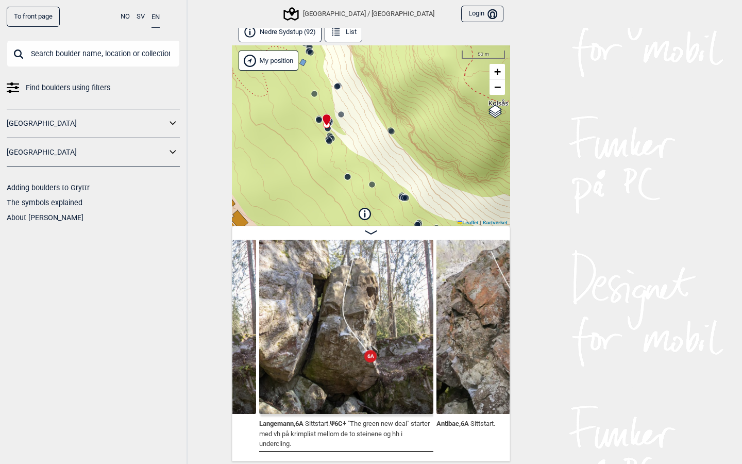
scroll to position [0, 12736]
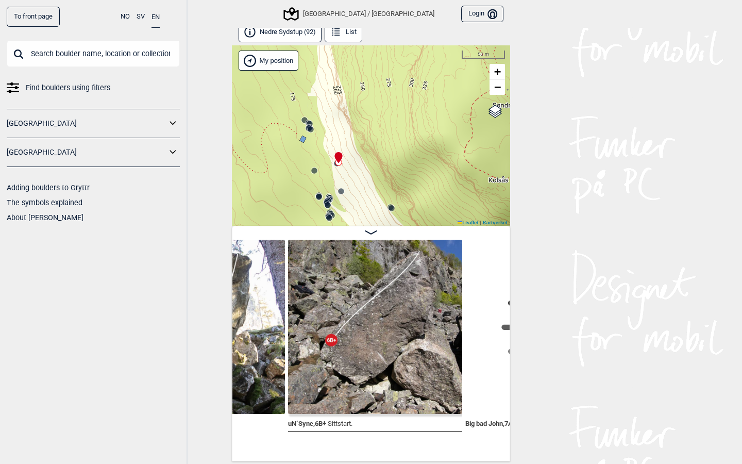
scroll to position [0, 15545]
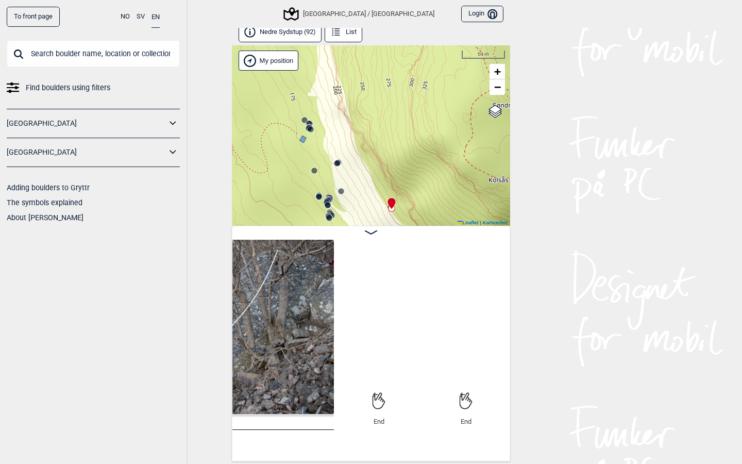
scroll to position [0, 16380]
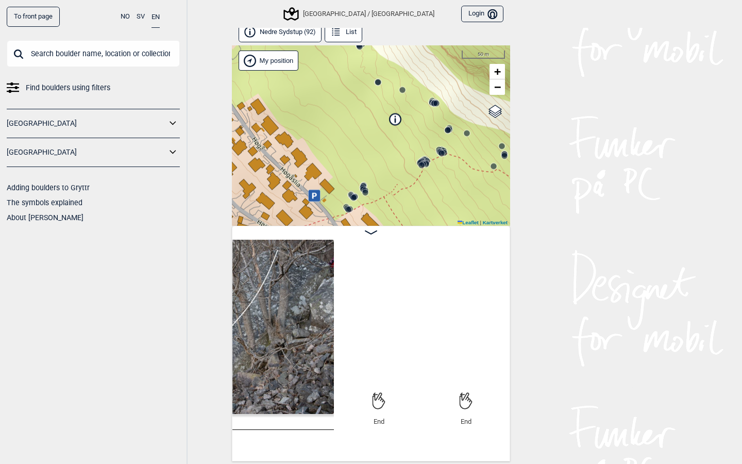
drag, startPoint x: 363, startPoint y: 177, endPoint x: 395, endPoint y: 0, distance: 179.7
click at [395, 0] on div "To front page NO SV EN Find boulders using filters [GEOGRAPHIC_DATA] [GEOGRAPHI…" at bounding box center [371, 226] width 742 height 464
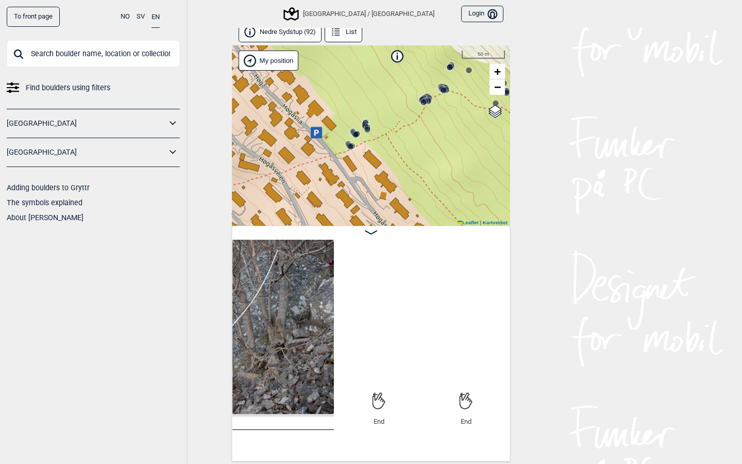
drag, startPoint x: 374, startPoint y: 119, endPoint x: 374, endPoint y: 58, distance: 60.3
click at [374, 58] on div "Bærum/Kolsås Brukerens posisjon" at bounding box center [371, 135] width 278 height 180
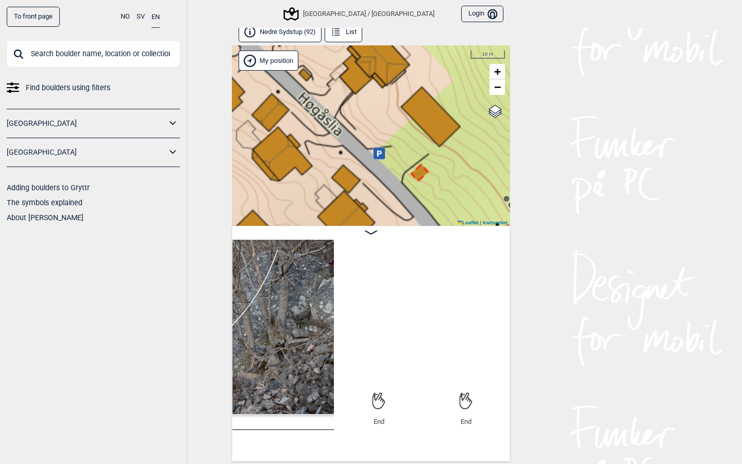
drag, startPoint x: 302, startPoint y: 86, endPoint x: 444, endPoint y: 193, distance: 177.0
click at [444, 193] on div "Bærum/Kolsås Brukerens posisjon" at bounding box center [371, 135] width 278 height 180
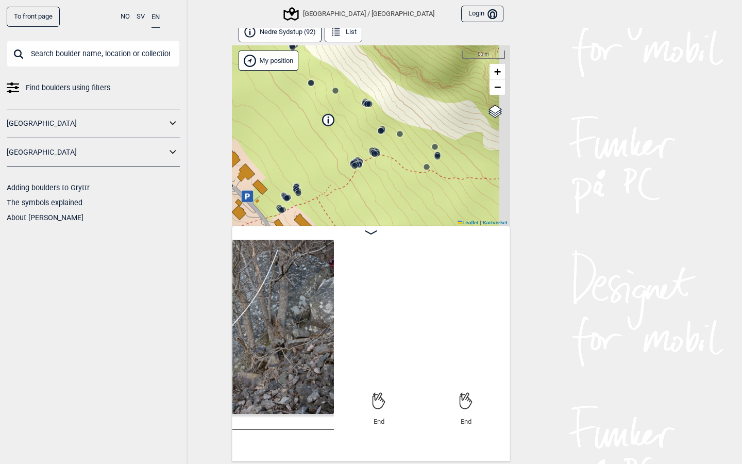
drag, startPoint x: 426, startPoint y: 127, endPoint x: 239, endPoint y: 197, distance: 199.3
click at [240, 197] on div "Bærum/Kolsås Brukerens posisjon" at bounding box center [371, 135] width 278 height 180
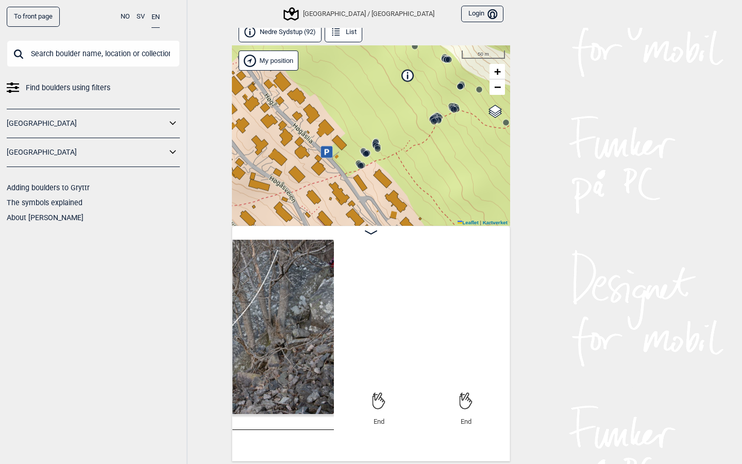
drag, startPoint x: 368, startPoint y: 155, endPoint x: 474, endPoint y: 96, distance: 120.6
click at [474, 96] on div "Bærum/Kolsås Brukerens posisjon" at bounding box center [371, 135] width 278 height 180
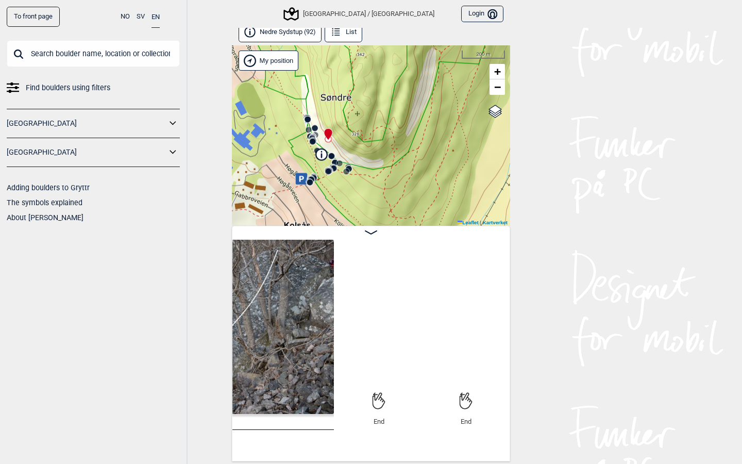
drag, startPoint x: 359, startPoint y: 181, endPoint x: 301, endPoint y: 199, distance: 60.5
click at [301, 199] on div "Bærum/Kolsås Brukerens posisjon" at bounding box center [371, 135] width 278 height 180
